Goal: Task Accomplishment & Management: Use online tool/utility

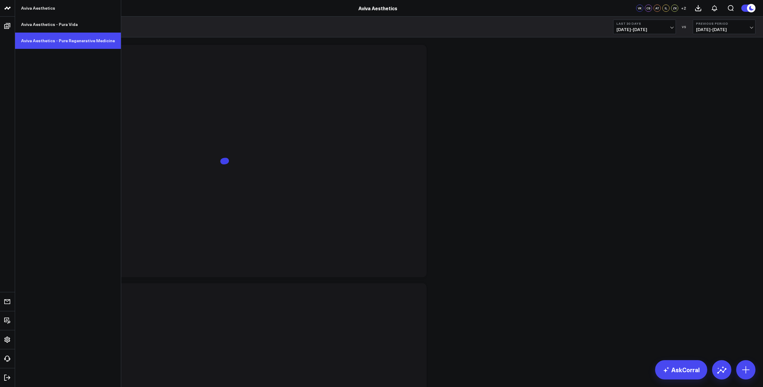
click at [60, 41] on link "Aviva Aesthetics - Pure Regenerative Medicine" at bounding box center [68, 41] width 106 height 16
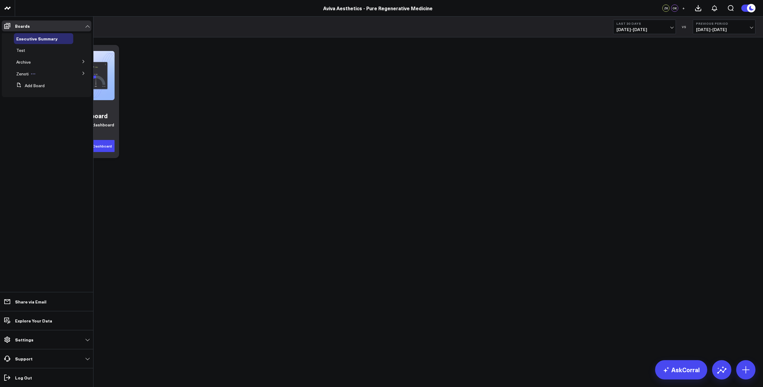
click at [24, 74] on span "Zenoti" at bounding box center [22, 74] width 12 height 6
click at [29, 83] on span "Accrual Revenue" at bounding box center [36, 85] width 33 height 6
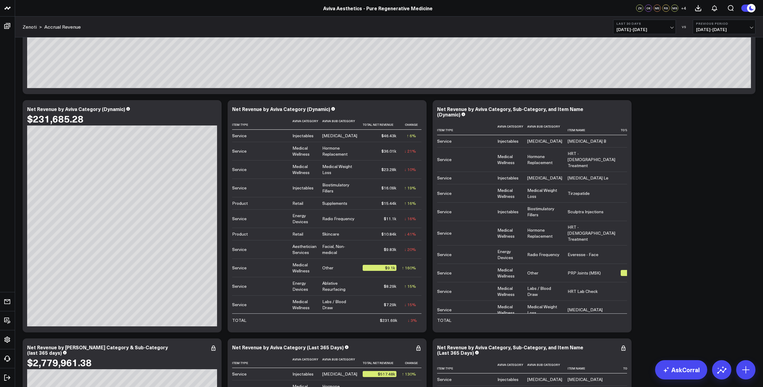
click at [669, 264] on div "Gross to Net Revenue Modify via AI Copy link to widget Ask support Remove Creat…" at bounding box center [389, 276] width 739 height 2127
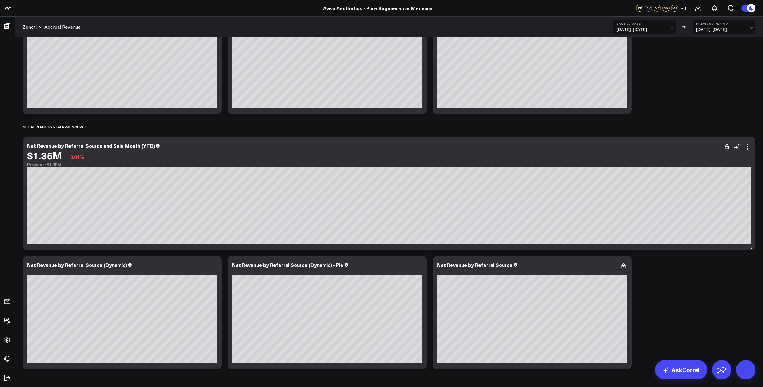
scroll to position [1818, 0]
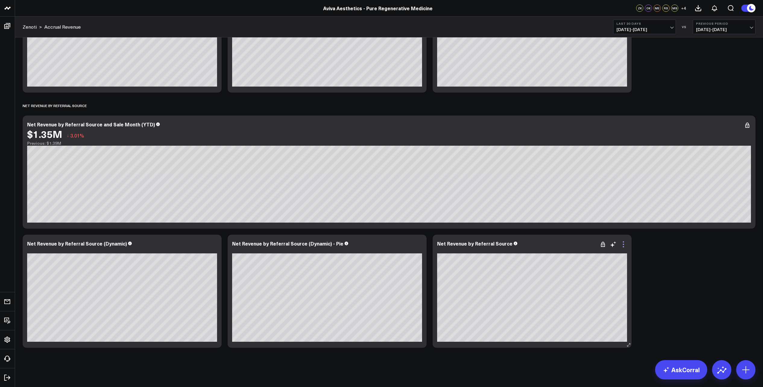
click at [624, 245] on icon at bounding box center [623, 244] width 7 height 7
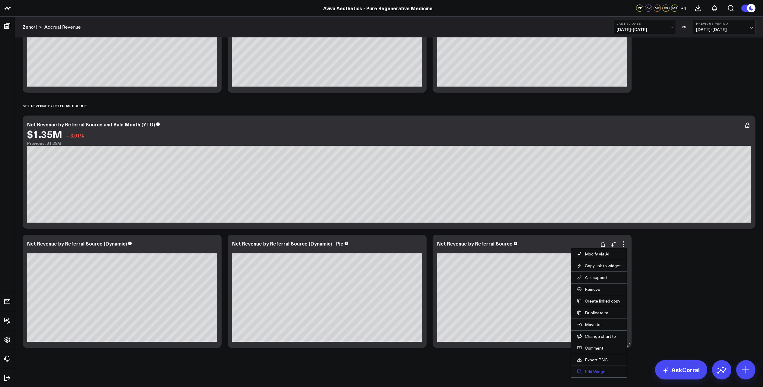
click at [608, 372] on button "Edit Widget" at bounding box center [599, 371] width 44 height 5
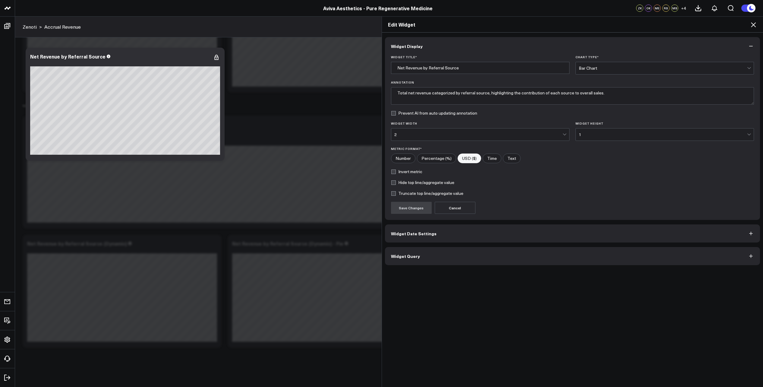
click at [458, 232] on button "Widget Date Settings" at bounding box center [572, 233] width 375 height 18
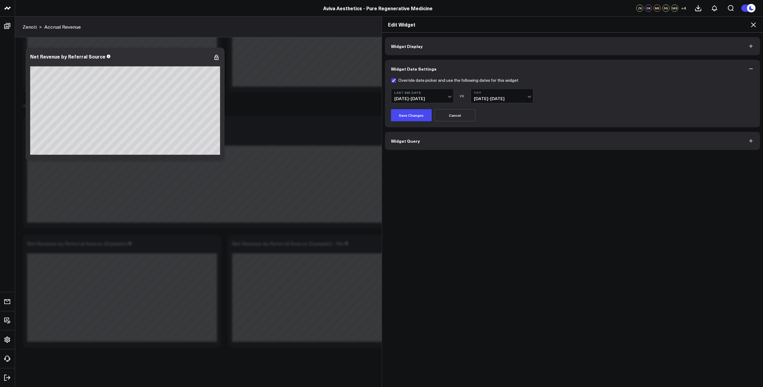
click at [462, 41] on button "Widget Display" at bounding box center [572, 46] width 375 height 18
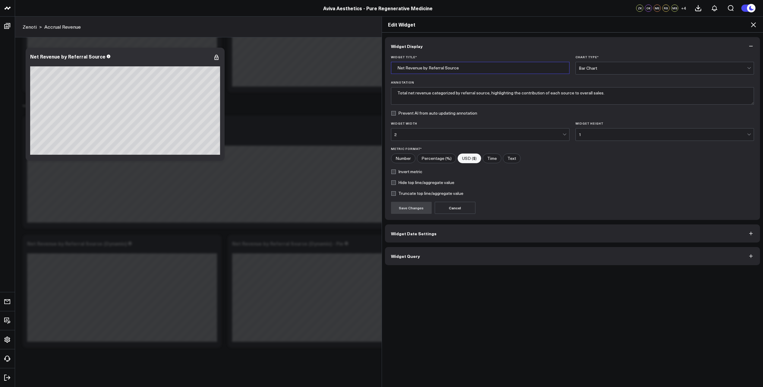
click at [467, 68] on input "Net Revenue by Referral Source" at bounding box center [480, 68] width 179 height 12
type input "Net Revenue by Referral Source (Last 365 Days)"
click at [411, 211] on button "Save Changes" at bounding box center [411, 208] width 41 height 12
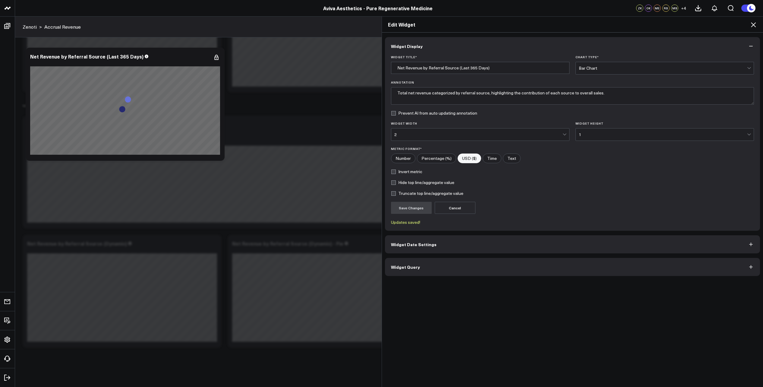
click at [754, 24] on icon at bounding box center [753, 24] width 5 height 5
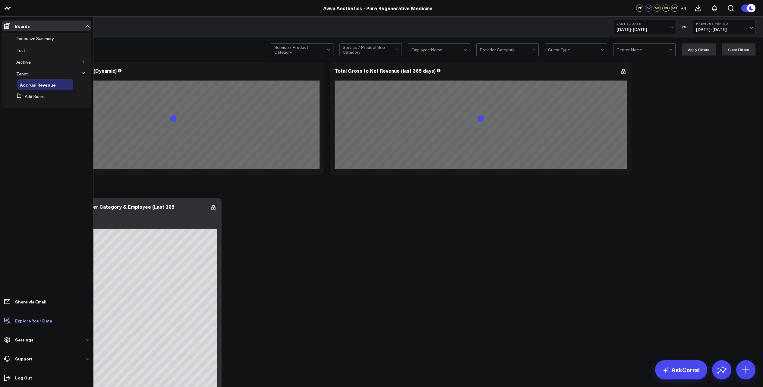
click at [24, 324] on link "Explore Your Data" at bounding box center [47, 320] width 90 height 11
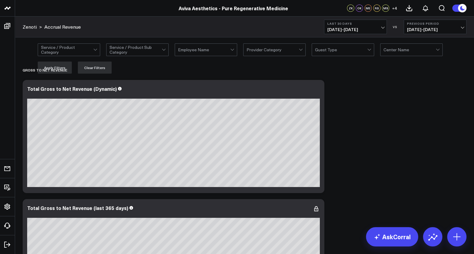
click at [300, 50] on div at bounding box center [301, 50] width 5 height 12
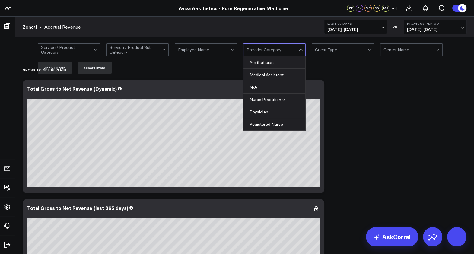
click at [298, 50] on div at bounding box center [272, 50] width 52 height 12
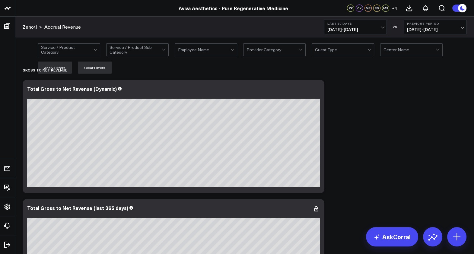
click at [349, 54] on div at bounding box center [341, 50] width 52 height 12
click at [368, 51] on div at bounding box center [369, 50] width 5 height 12
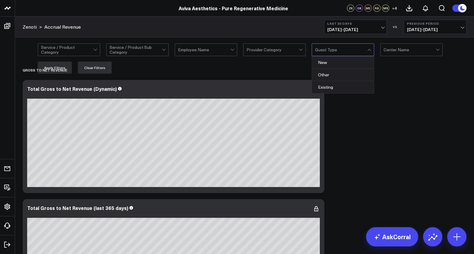
click at [369, 50] on div at bounding box center [368, 50] width 3 height 3
click at [368, 50] on div at bounding box center [368, 50] width 3 height 3
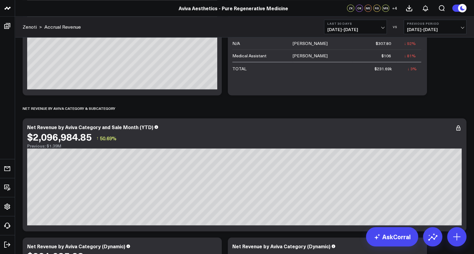
scroll to position [867, 0]
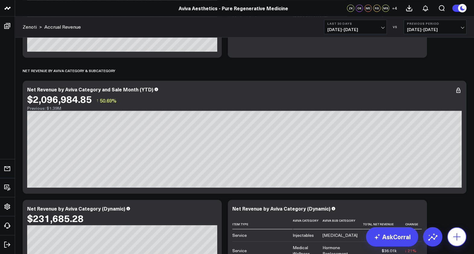
click at [455, 231] on button at bounding box center [456, 236] width 19 height 19
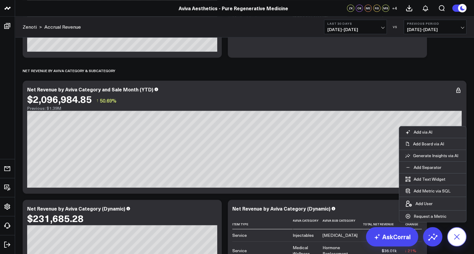
click at [458, 234] on icon at bounding box center [457, 237] width 14 height 14
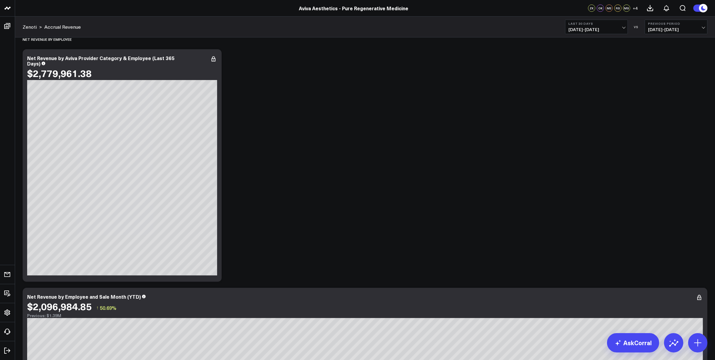
scroll to position [0, 0]
